Goal: Navigation & Orientation: Find specific page/section

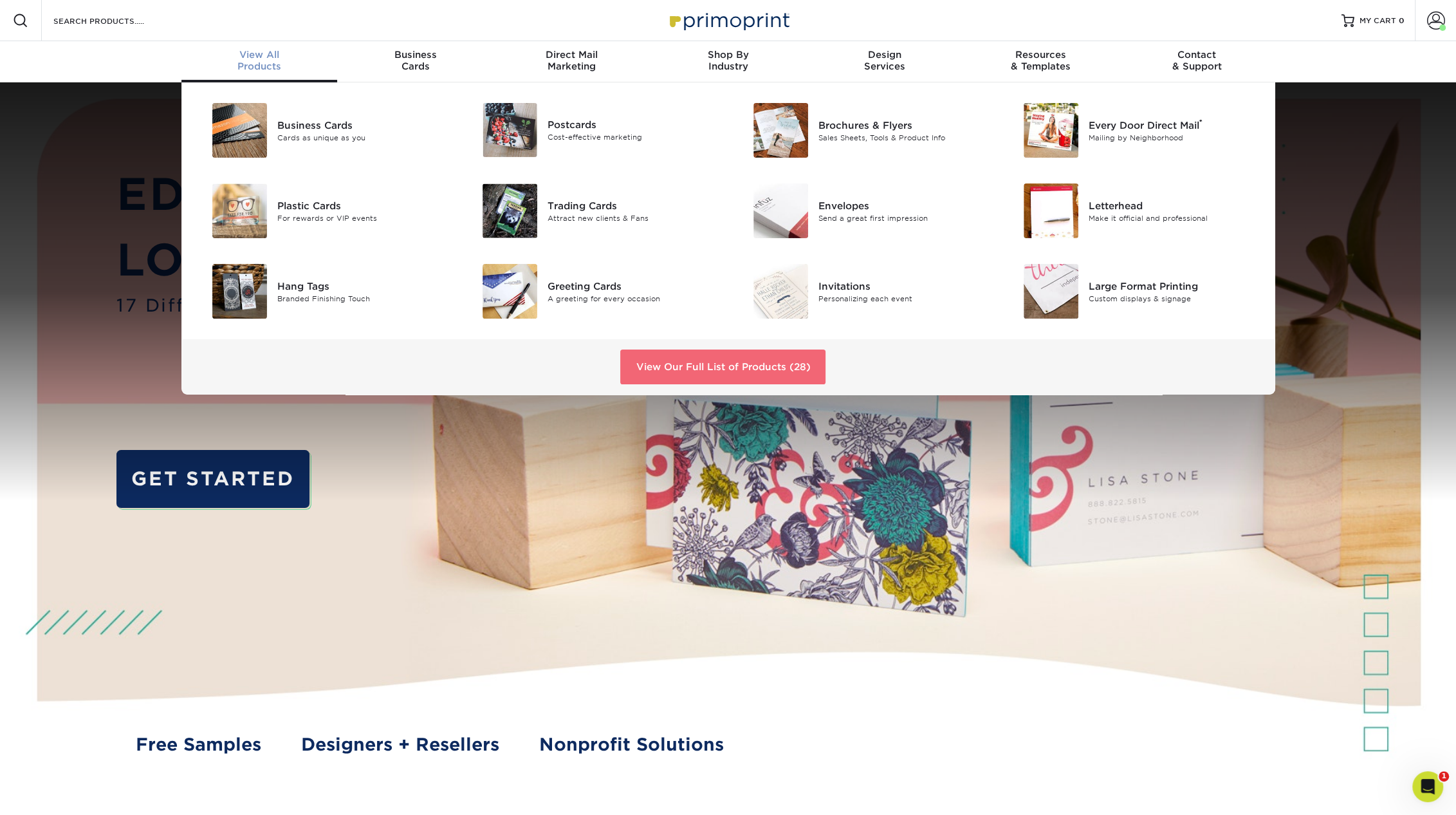
click at [652, 367] on link "View Our Full List of Products (28)" at bounding box center [722, 367] width 205 height 35
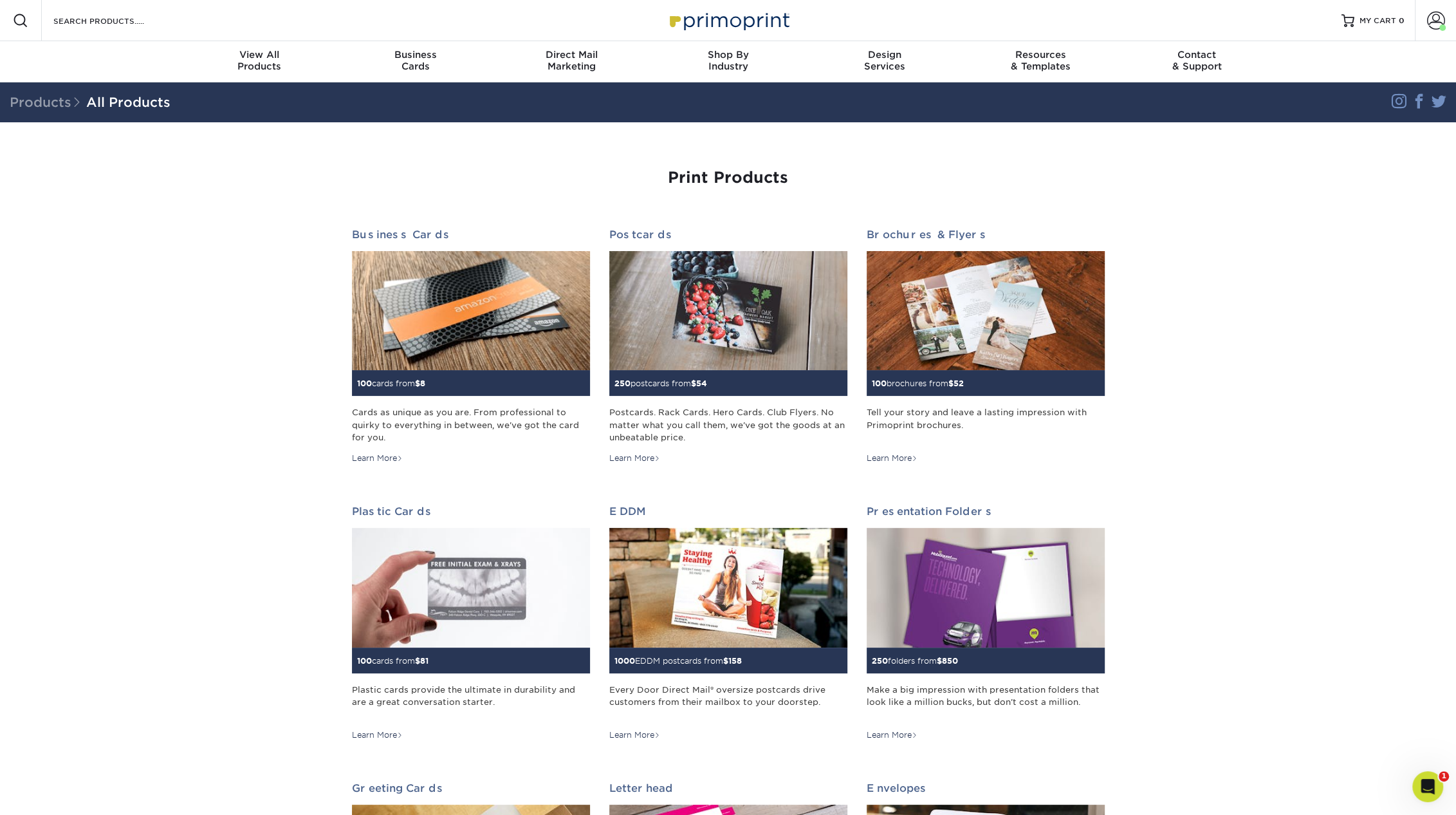
click at [982, 182] on h1 "Print Products" at bounding box center [728, 178] width 753 height 18
